Goal: Check status: Check status

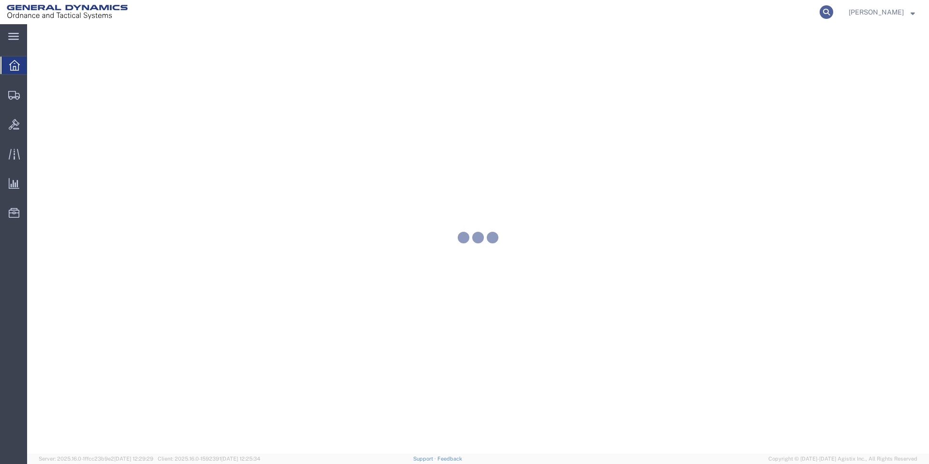
click at [830, 12] on icon at bounding box center [826, 12] width 14 height 14
paste input "56486070"
type input "56486070"
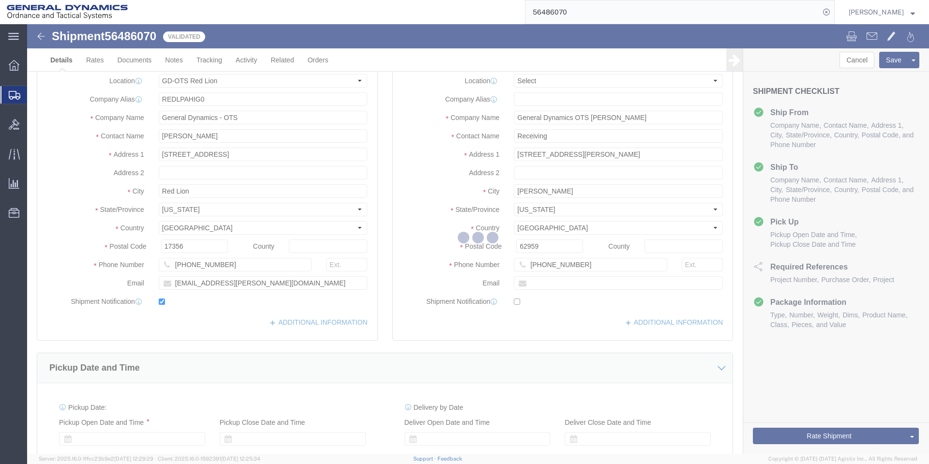
click div
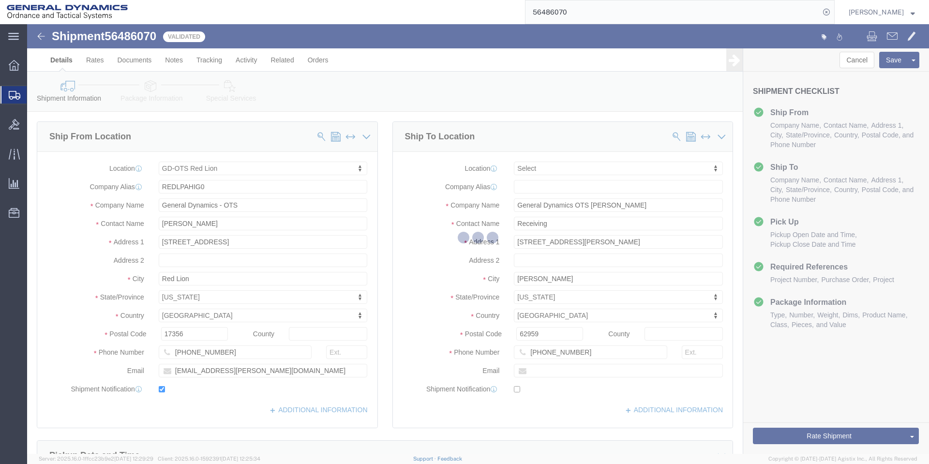
click at [776, 434] on div at bounding box center [477, 238] width 901 height 429
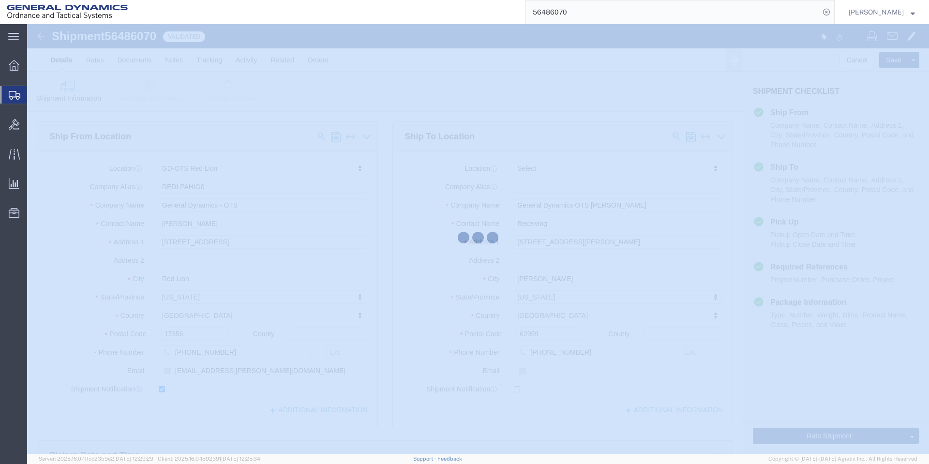
click at [776, 434] on div at bounding box center [477, 238] width 901 height 429
select select "310"
select select
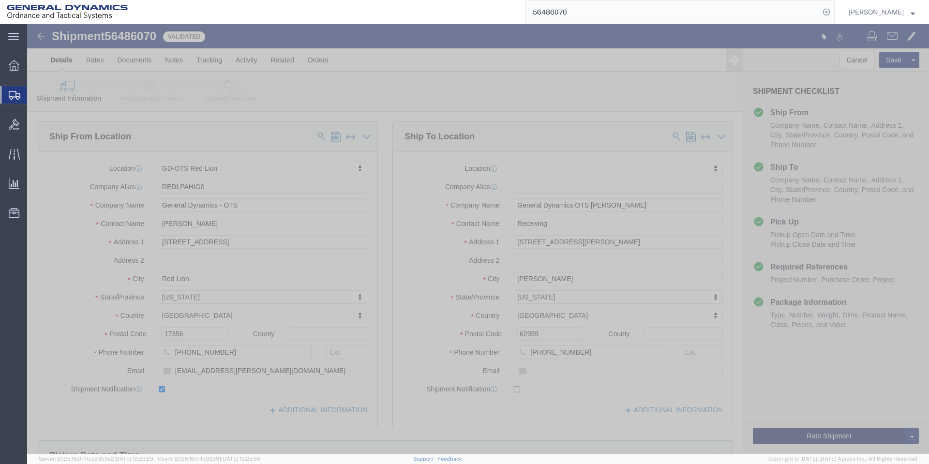
click button "Rate Shipment"
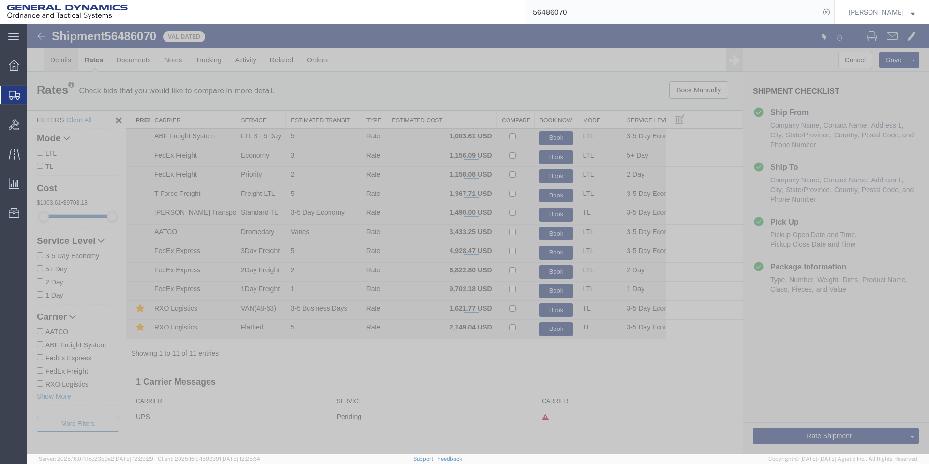
click at [73, 70] on link "Details" at bounding box center [61, 59] width 34 height 23
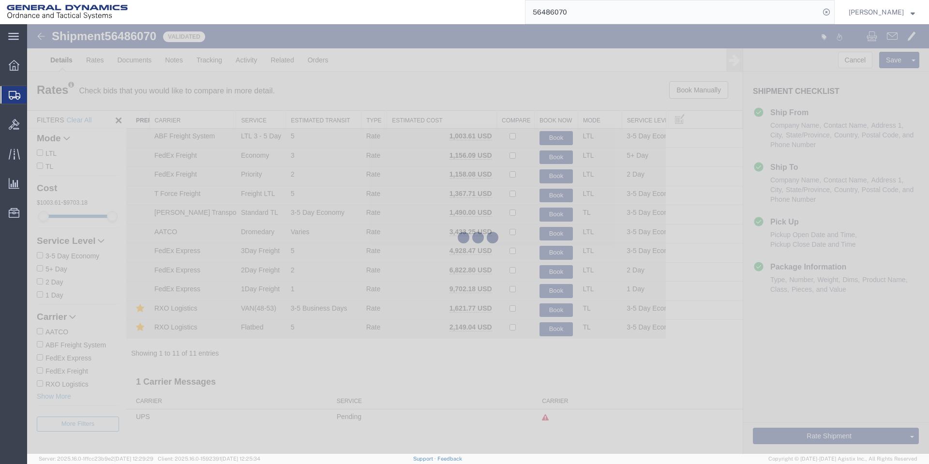
select select "310"
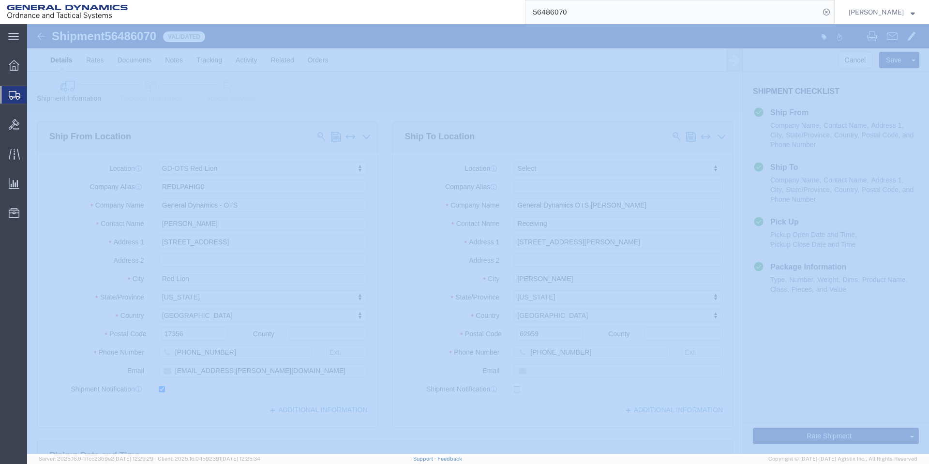
click at [1, 371] on div "main_menu Created with Sketch. Collapse Menu Overview Shipments Shipment Manage…" at bounding box center [13, 244] width 27 height 440
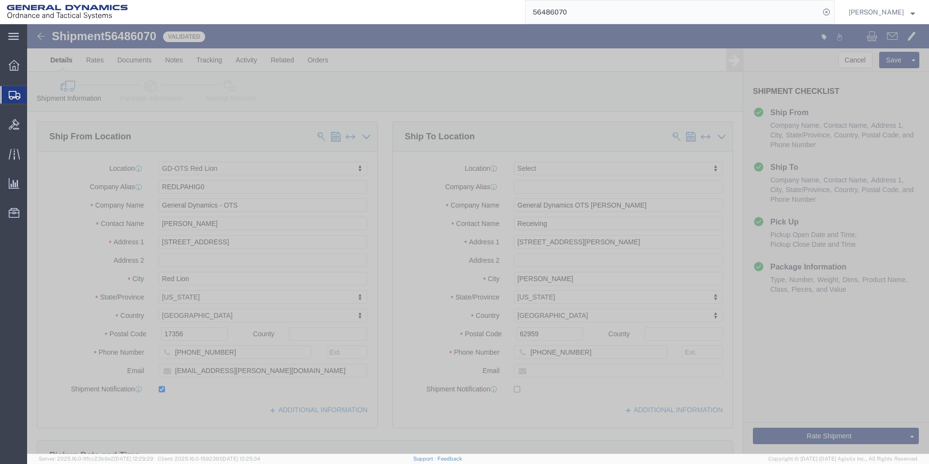
click link "Details"
click div
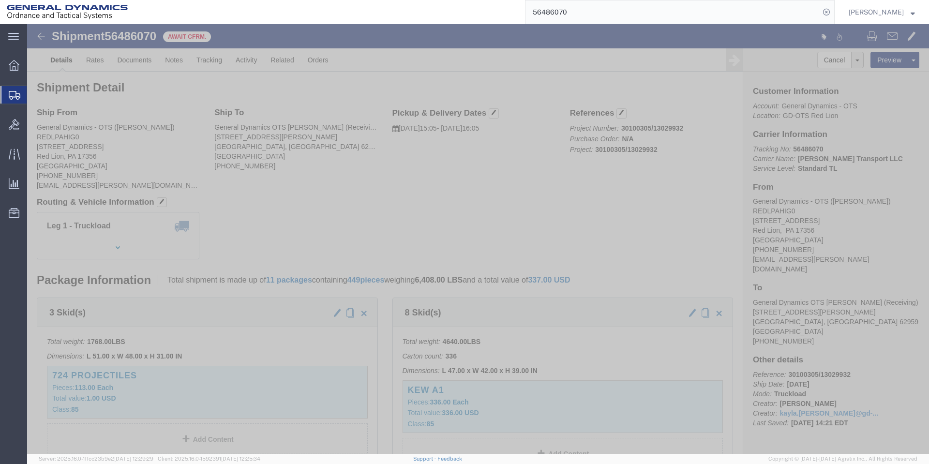
click span "56486070"
copy span "56486070"
click span "56486070"
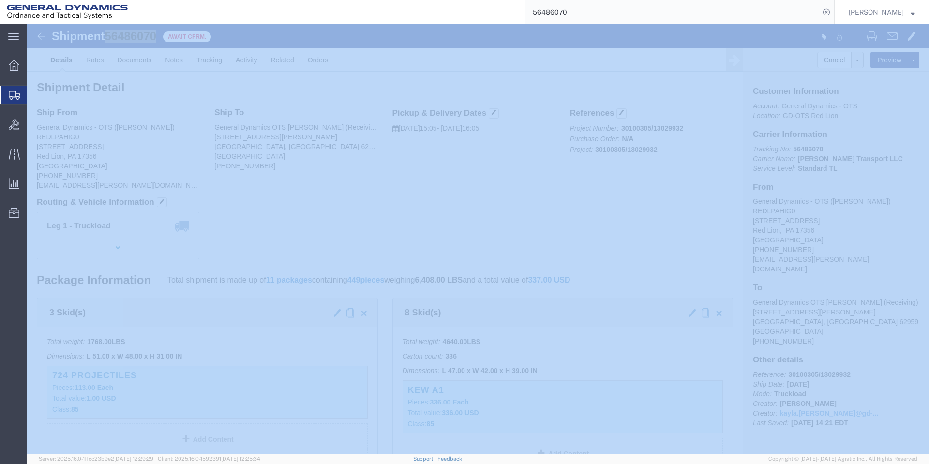
click at [903, 15] on span "Kayla Singleton" at bounding box center [875, 12] width 55 height 11
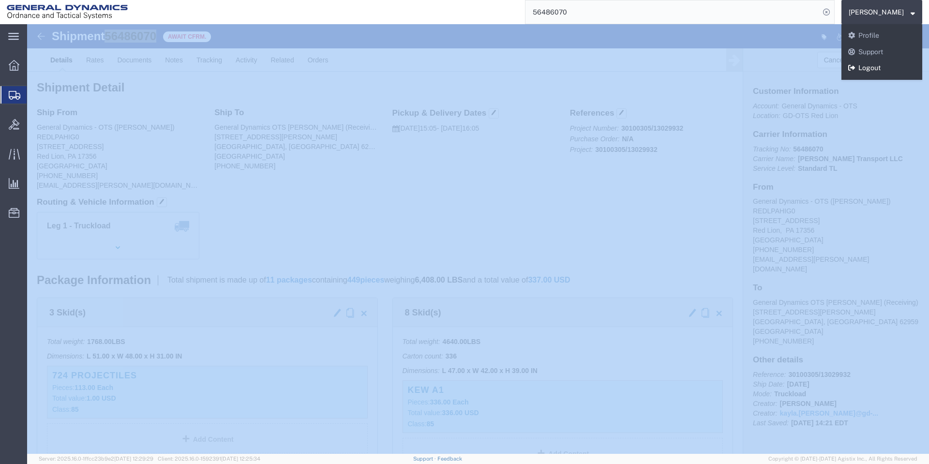
click at [879, 67] on link "Logout" at bounding box center [881, 68] width 81 height 16
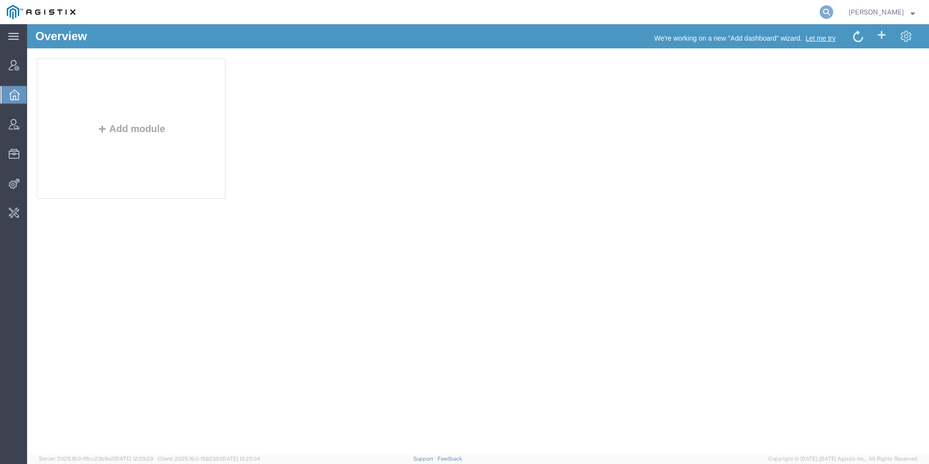
click at [833, 15] on icon at bounding box center [826, 12] width 14 height 14
paste input "6227842661"
type input "6227842661"
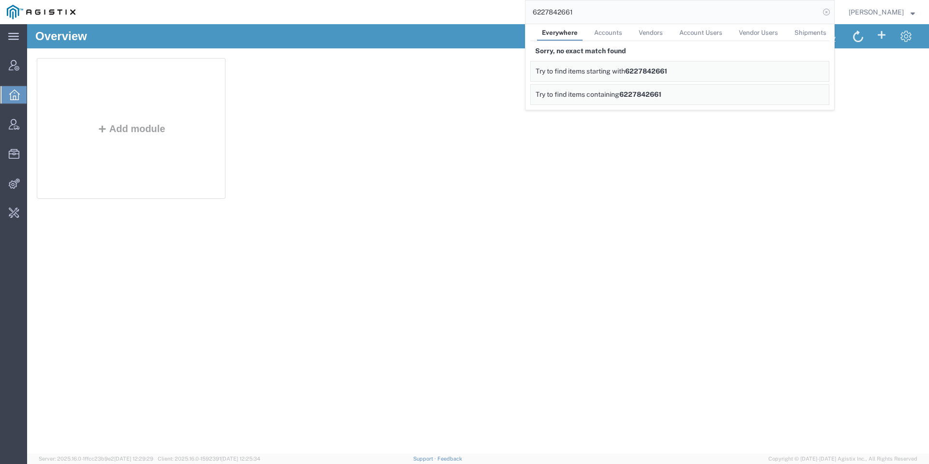
click at [833, 8] on icon at bounding box center [826, 12] width 14 height 14
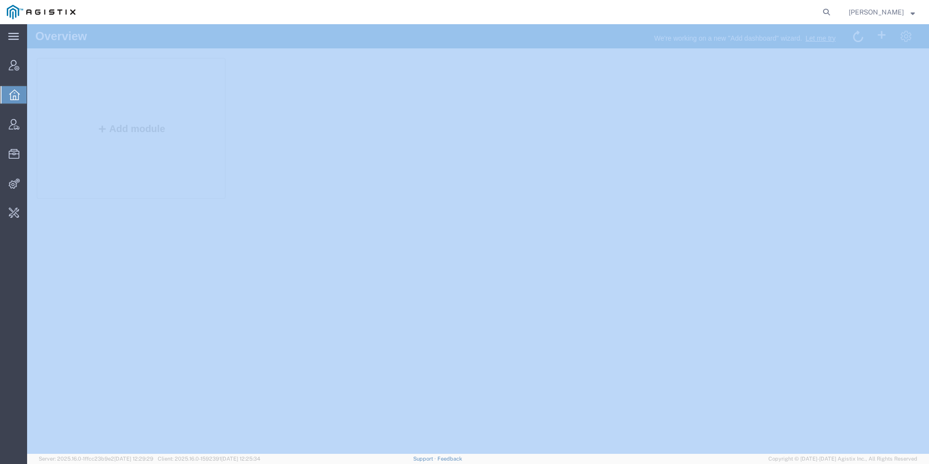
click at [833, 8] on icon at bounding box center [826, 12] width 14 height 14
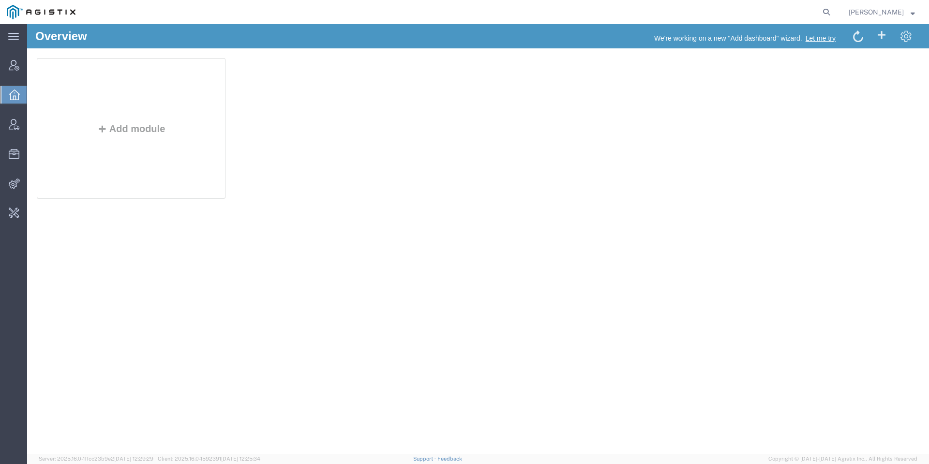
paste input "6227844726"
type input "6227844726"
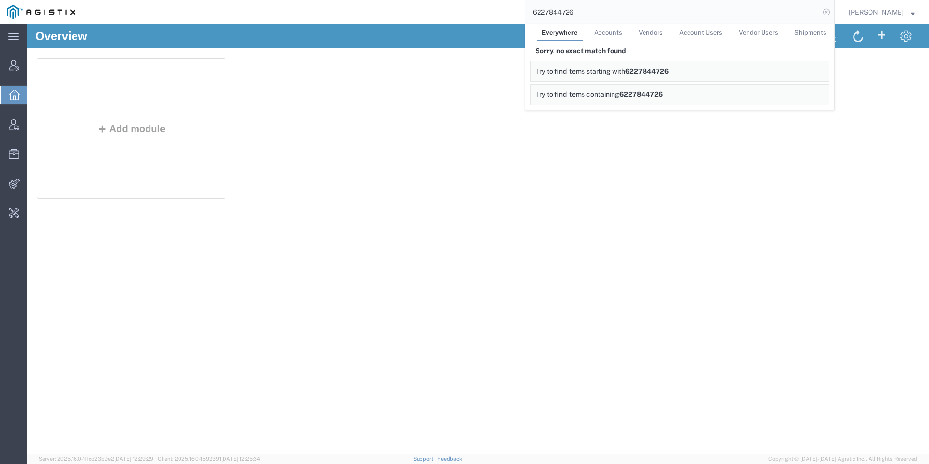
click at [833, 18] on icon at bounding box center [826, 12] width 14 height 14
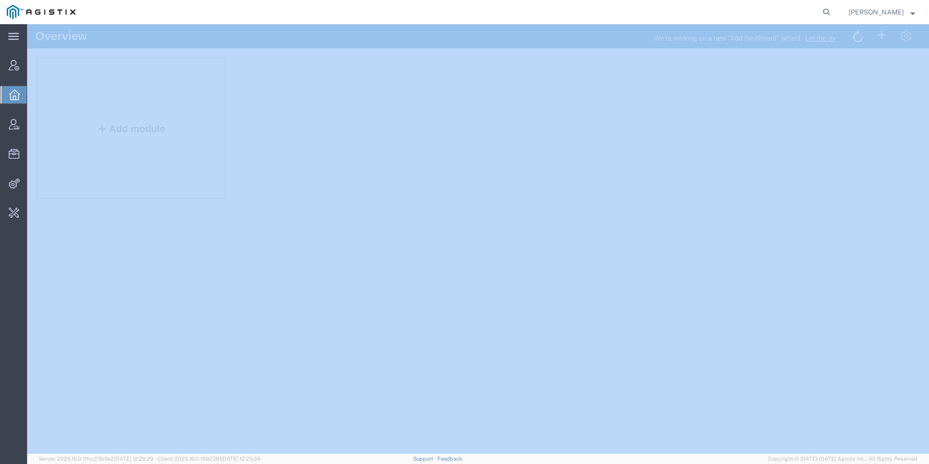
click at [833, 18] on icon at bounding box center [826, 12] width 14 height 14
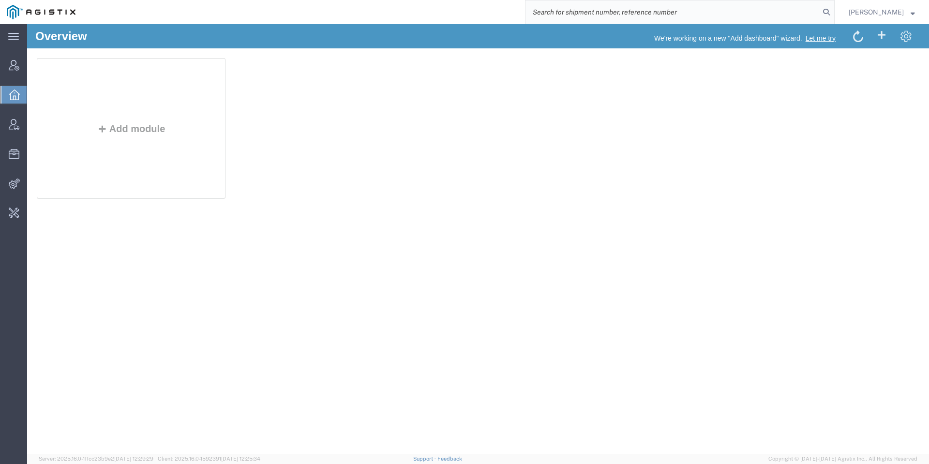
paste input "6227852141"
type input "6227852141"
